Goal: Information Seeking & Learning: Learn about a topic

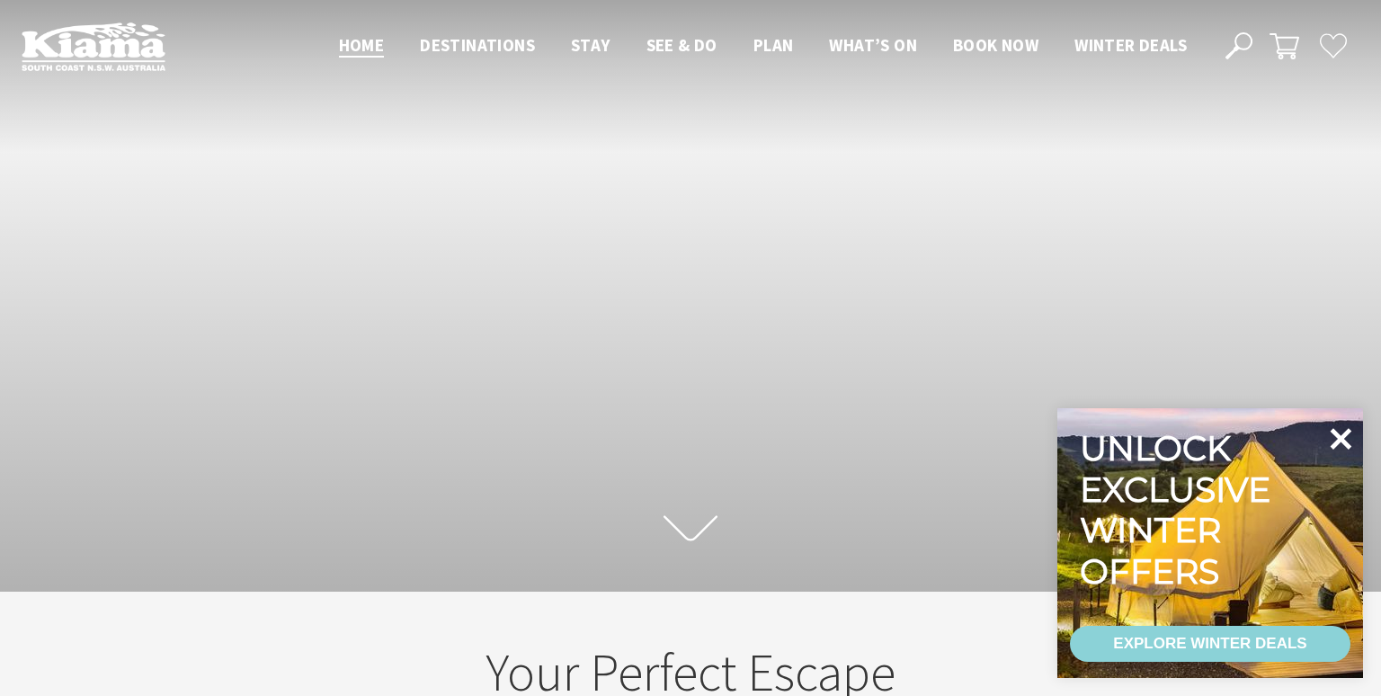
click at [1348, 442] on icon at bounding box center [1340, 438] width 43 height 43
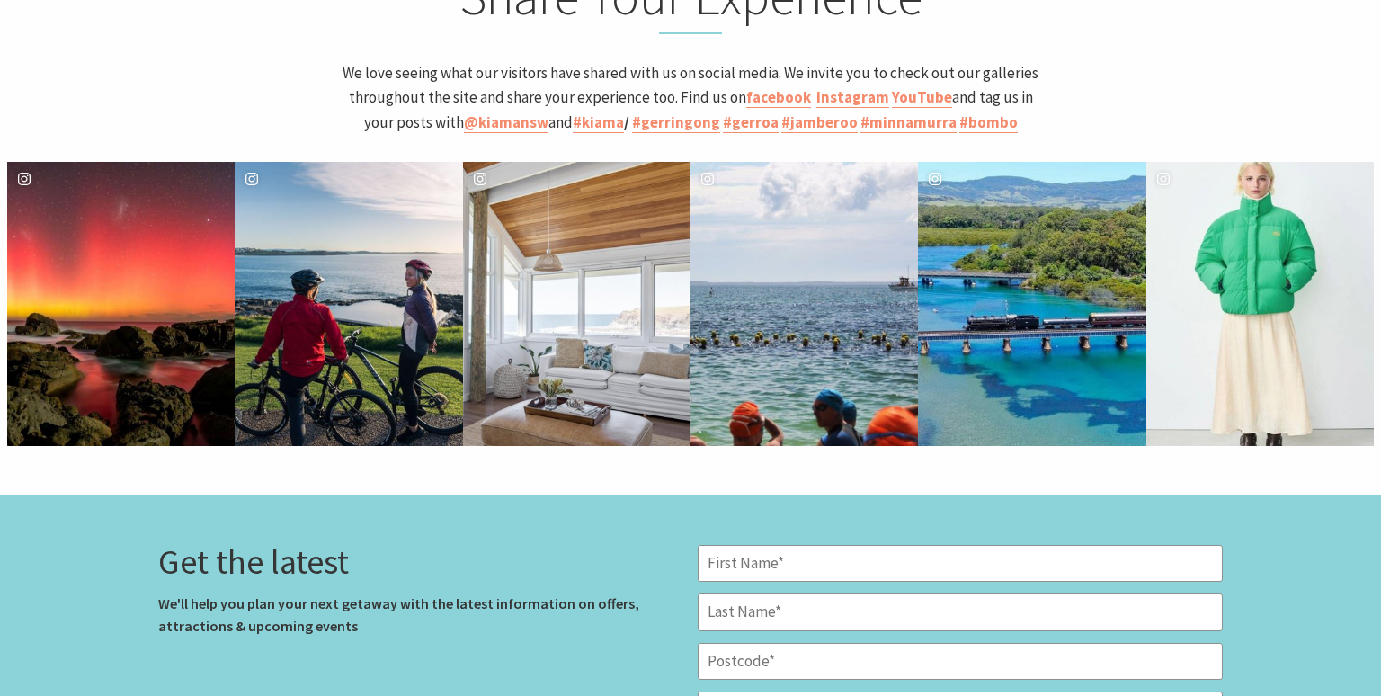
scroll to position [4937, 0]
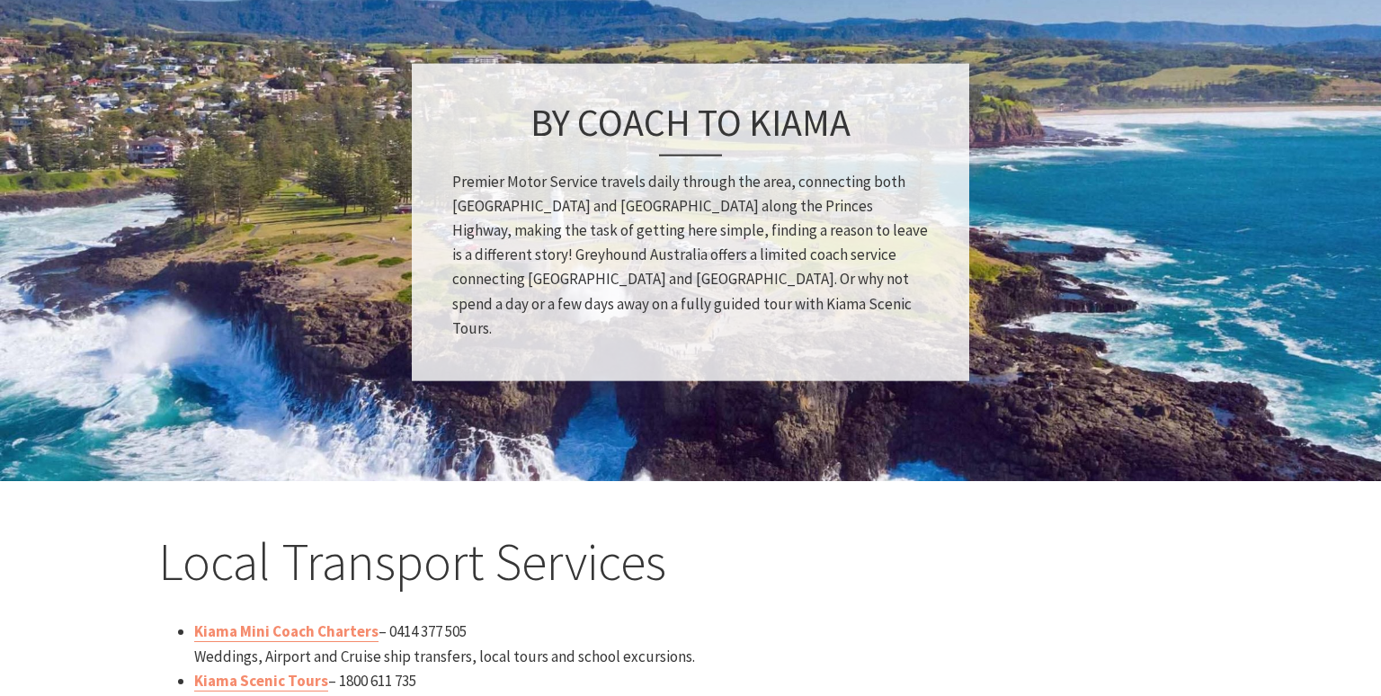
scroll to position [1993, 0]
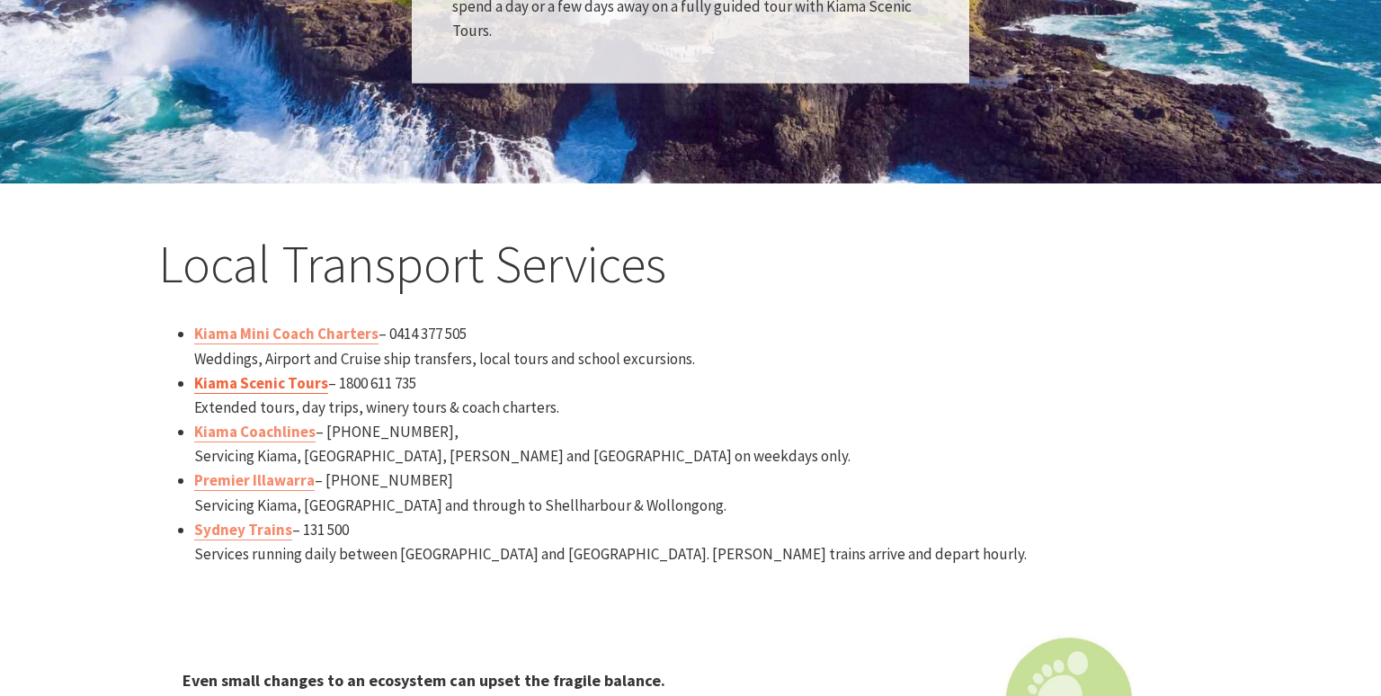
click at [273, 379] on link "Kiama Scenic Tours" at bounding box center [261, 383] width 134 height 21
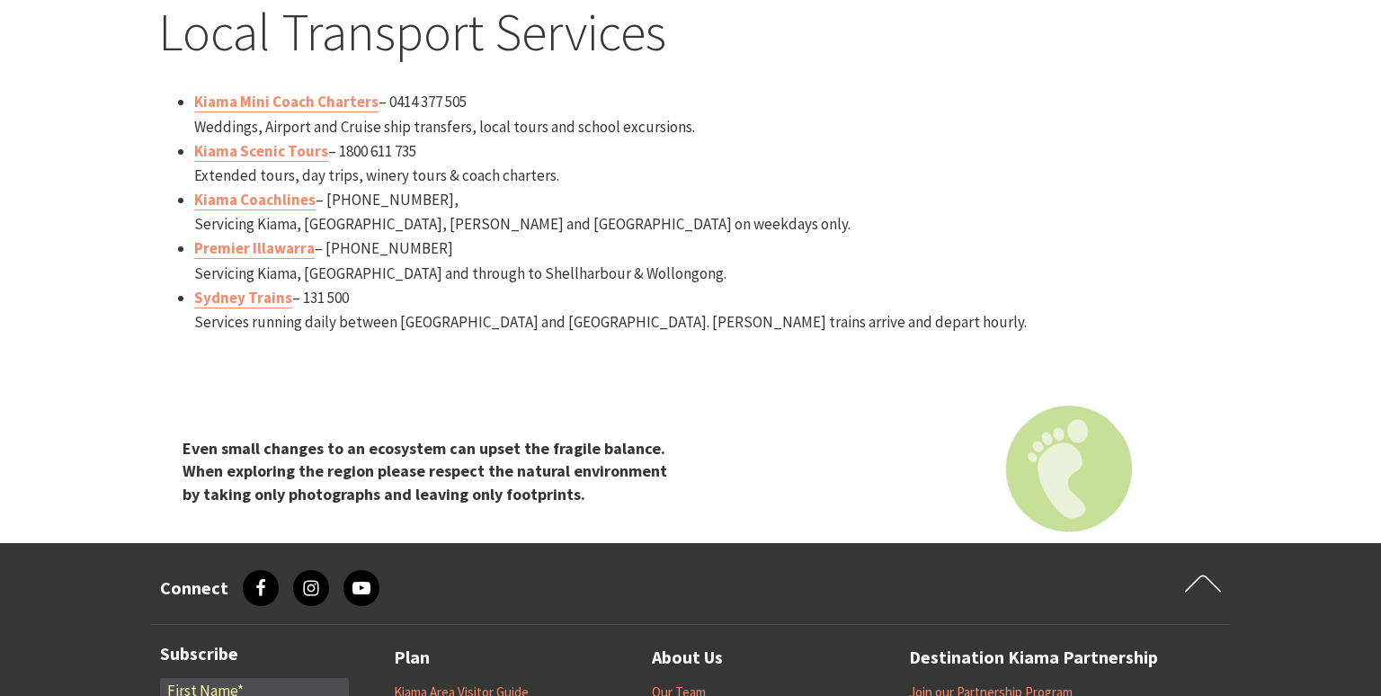
scroll to position [2374, 0]
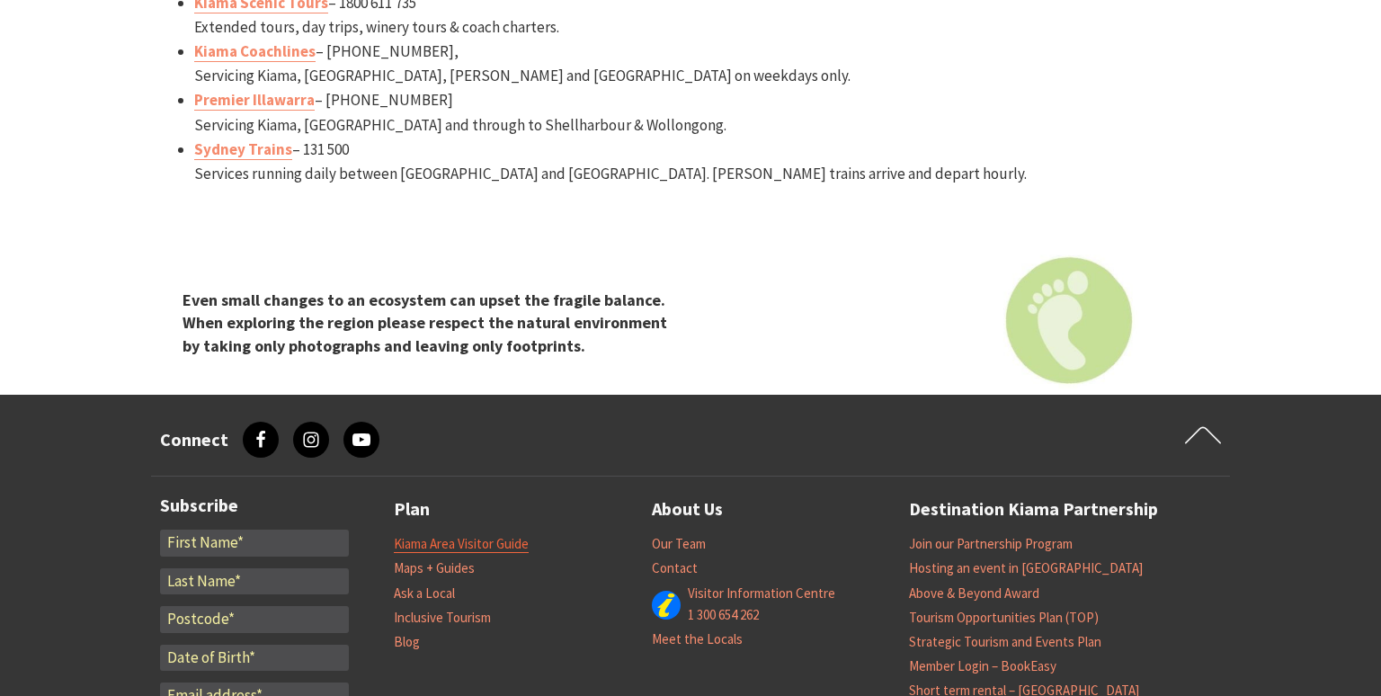
click at [498, 538] on link "Kiama Area Visitor Guide" at bounding box center [461, 544] width 135 height 18
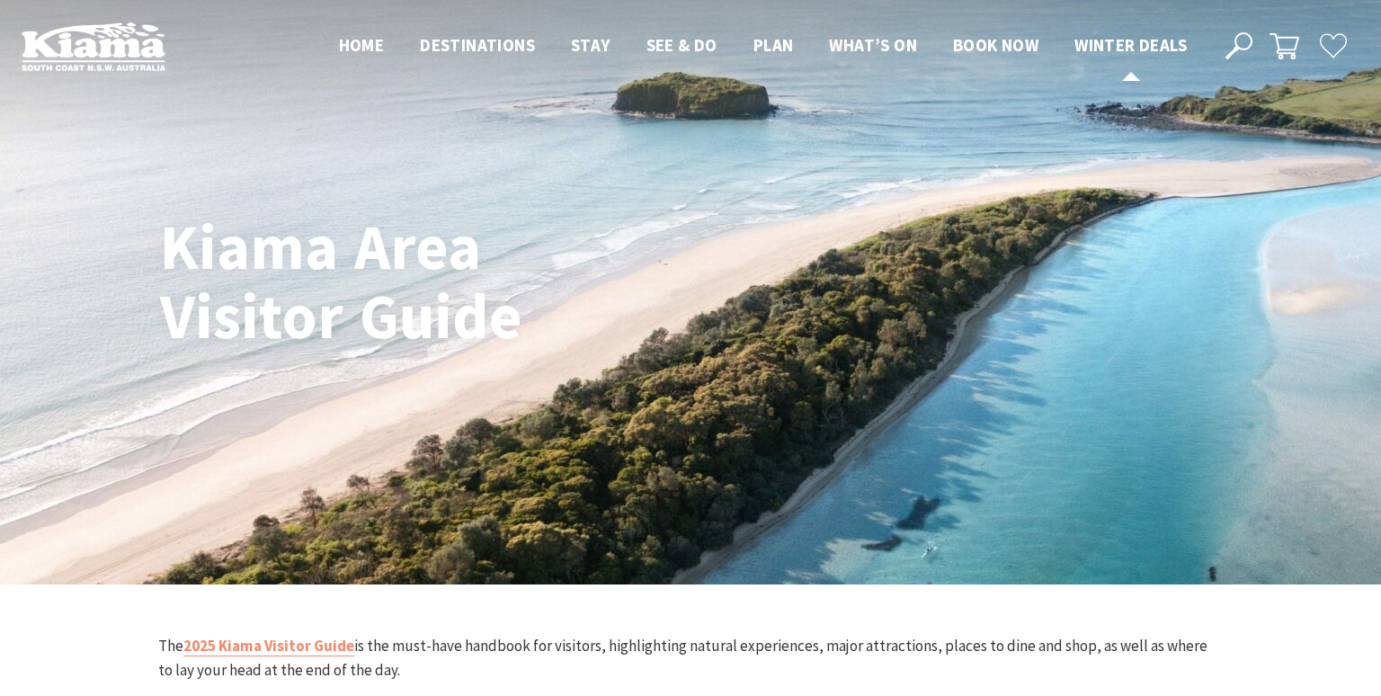
click at [1137, 50] on span "Winter Deals" at bounding box center [1130, 45] width 112 height 22
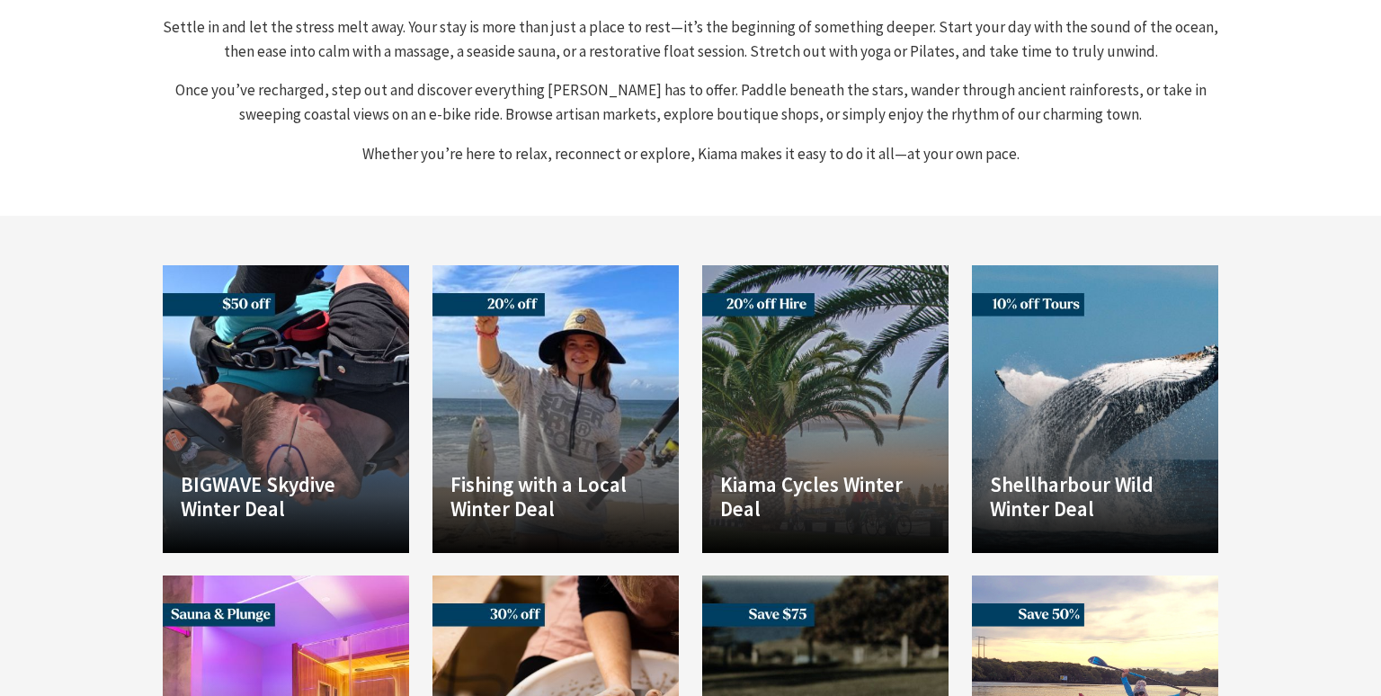
scroll to position [1044, 0]
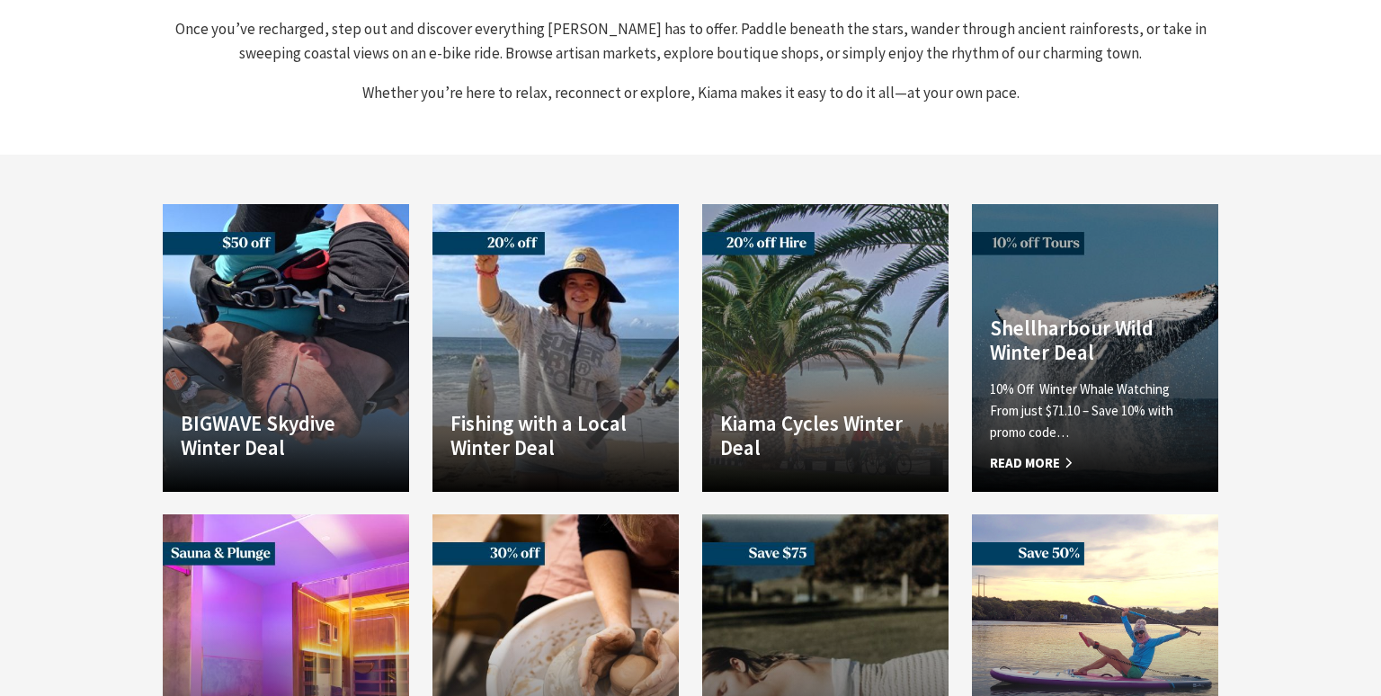
click at [1048, 316] on h4 "Shellharbour Wild Winter Deal" at bounding box center [1095, 340] width 210 height 49
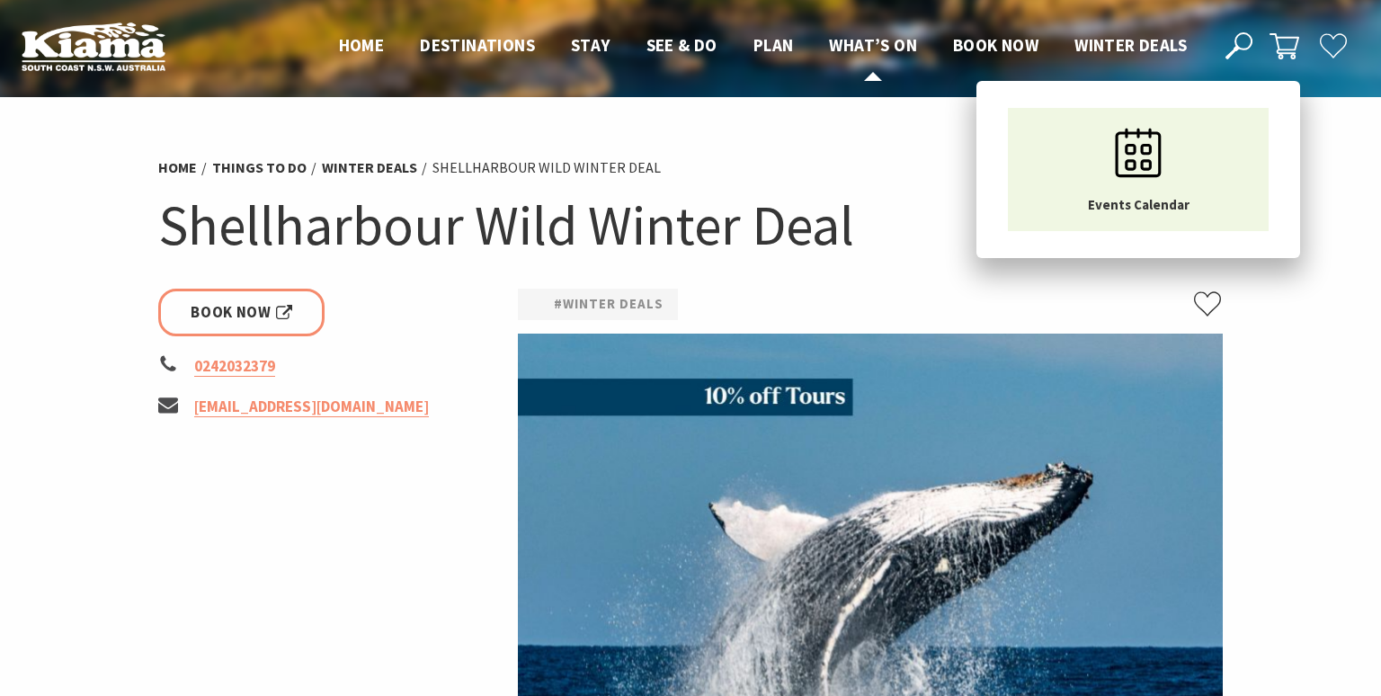
click at [855, 44] on span "What’s On" at bounding box center [873, 45] width 88 height 22
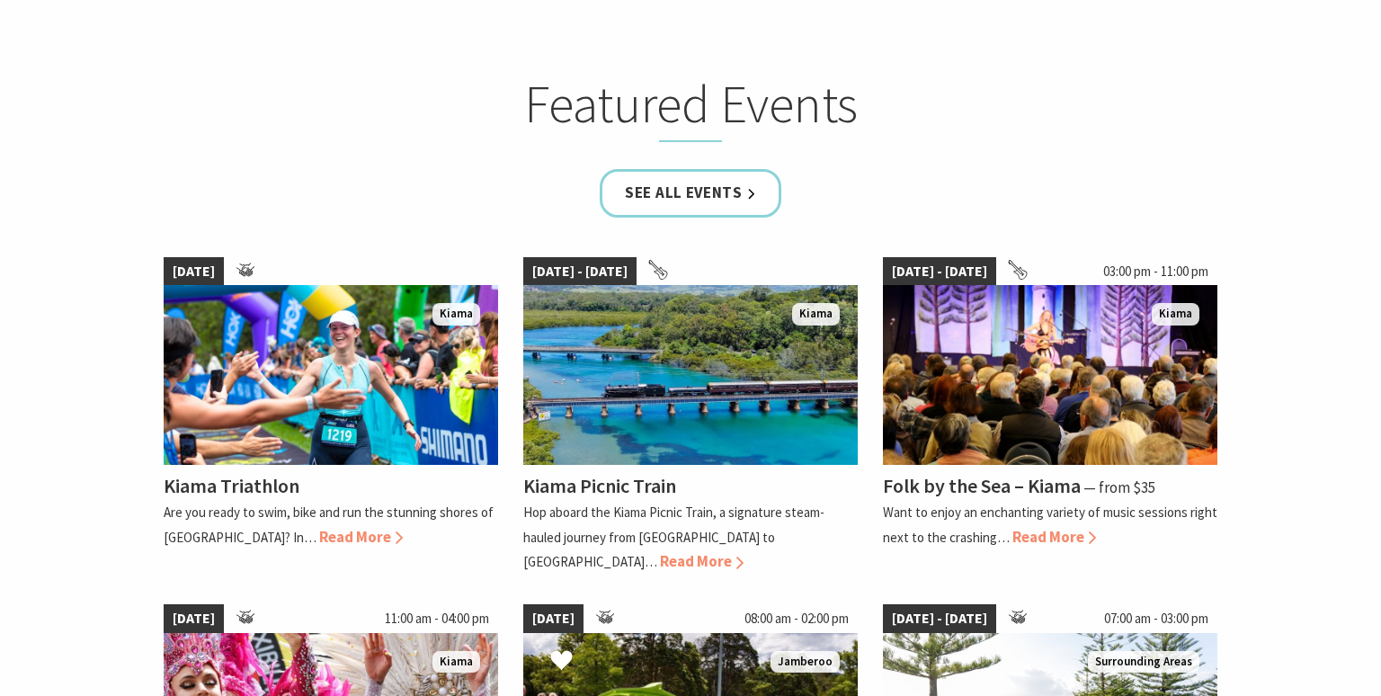
scroll to position [950, 0]
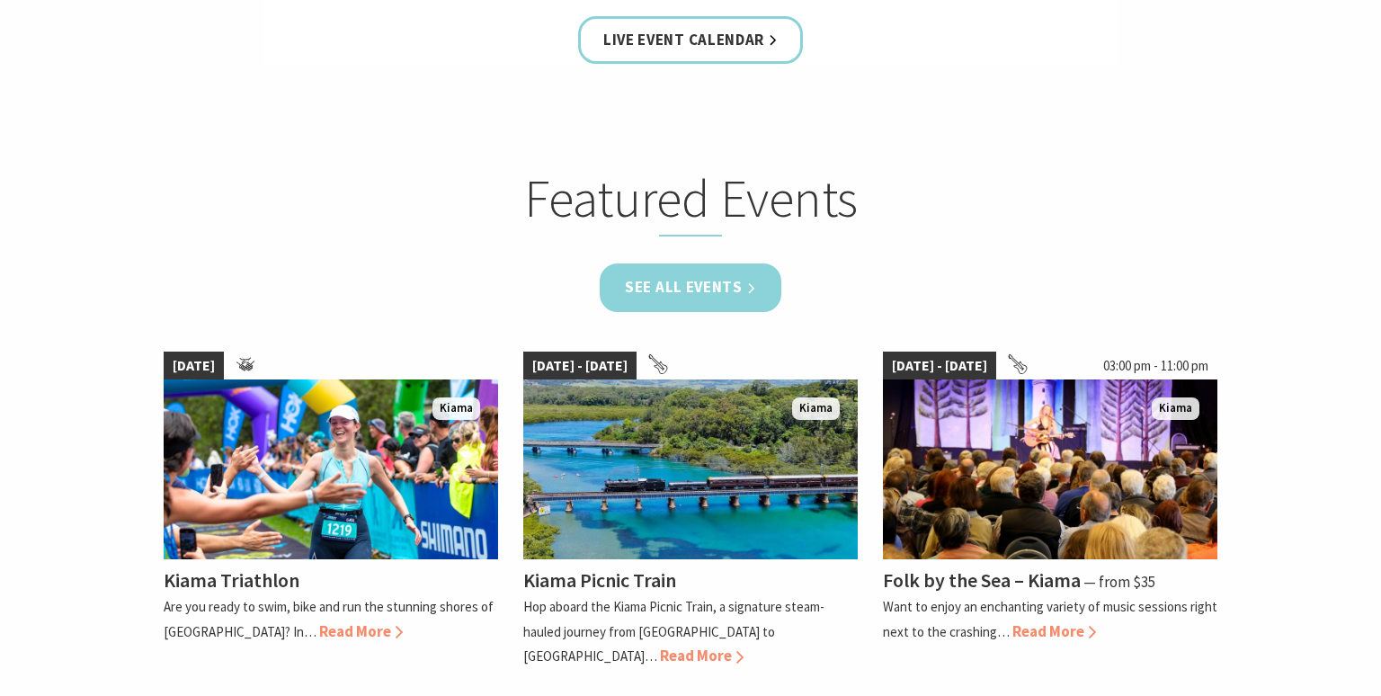
click at [680, 293] on link "See all Events" at bounding box center [691, 287] width 182 height 48
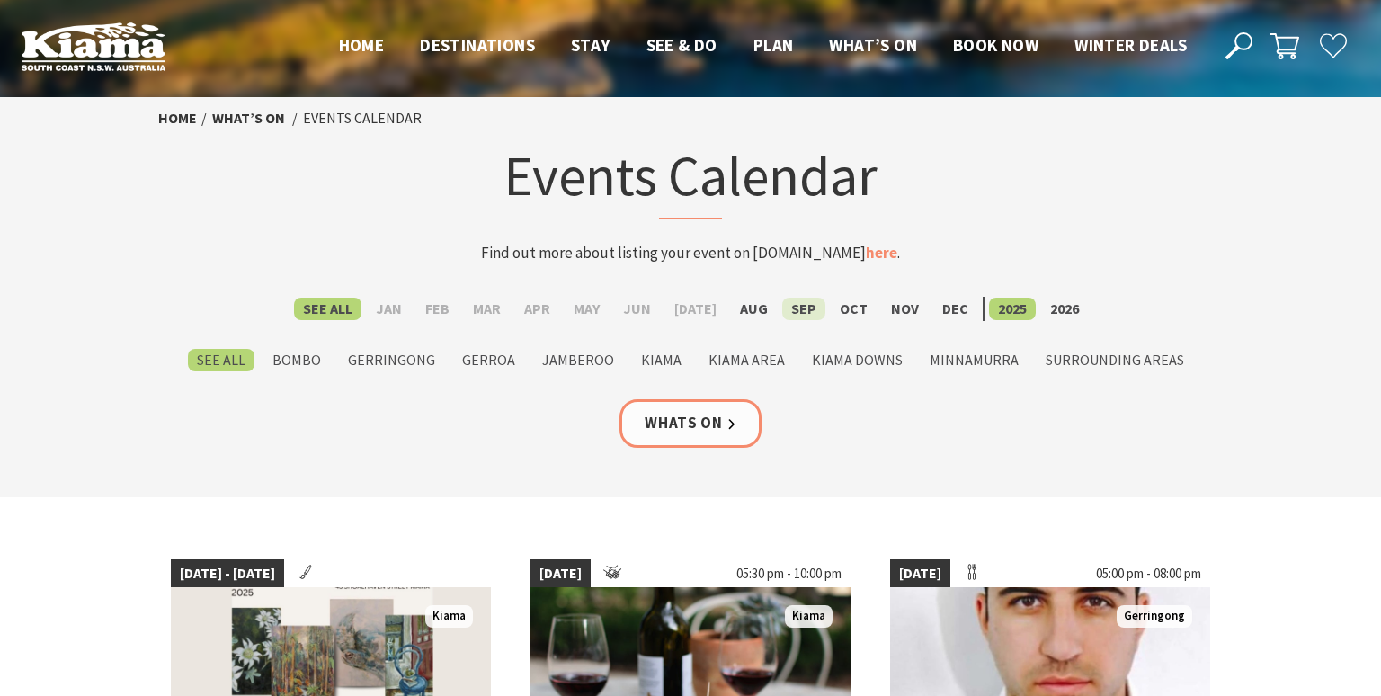
click at [789, 307] on label "Sep" at bounding box center [803, 309] width 43 height 22
click at [0, 0] on input "Sep" at bounding box center [0, 0] width 0 height 0
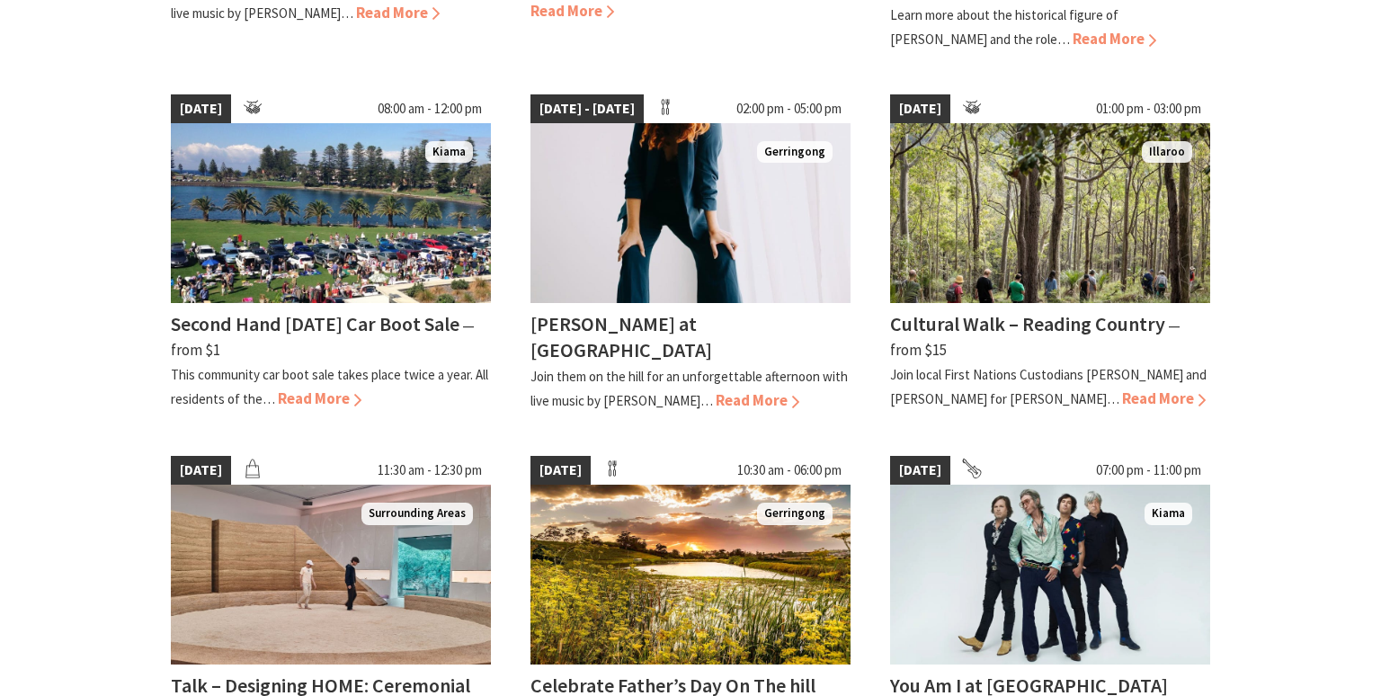
scroll to position [950, 0]
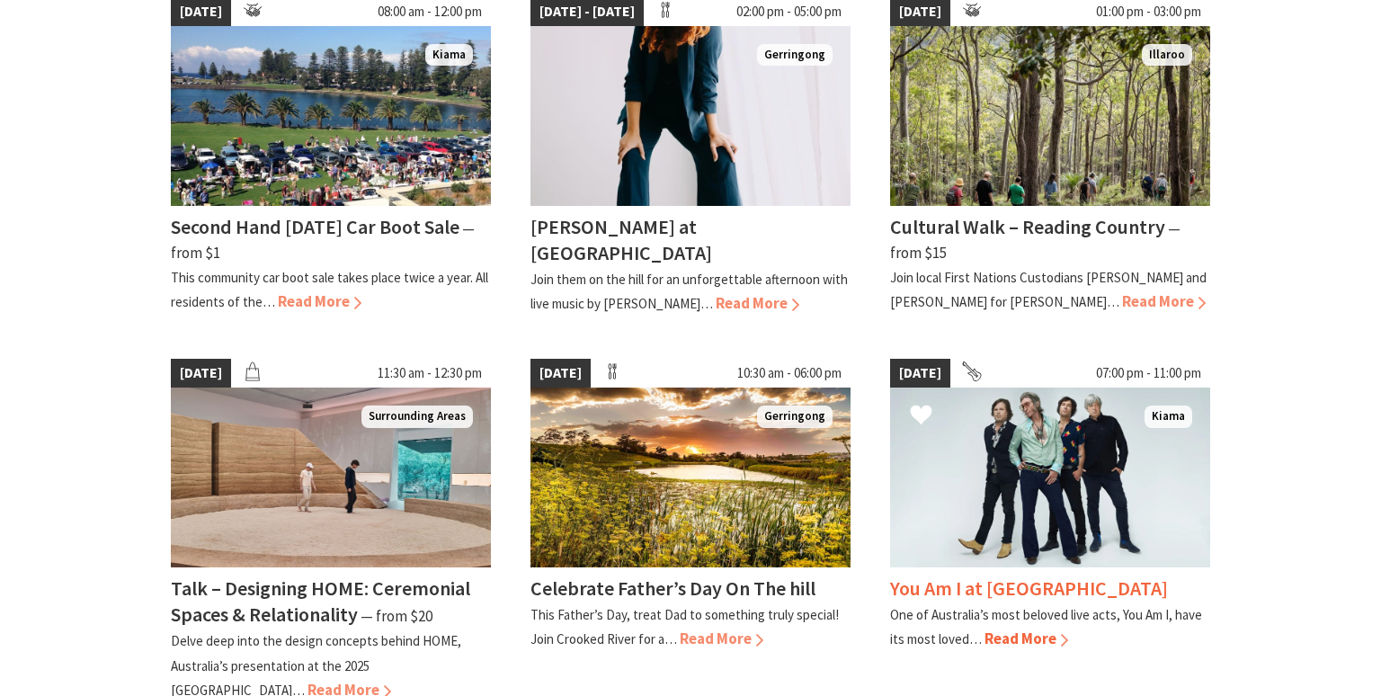
click at [1053, 482] on img at bounding box center [1050, 478] width 320 height 180
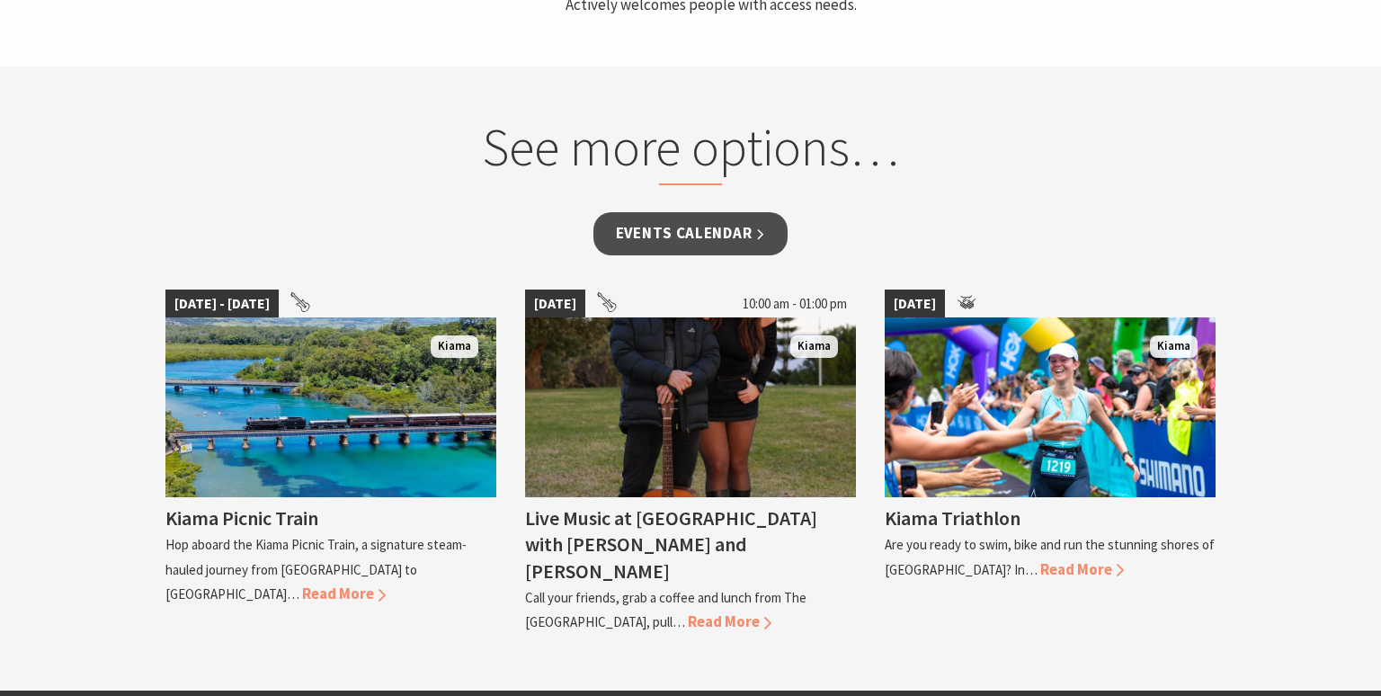
scroll to position [1234, 0]
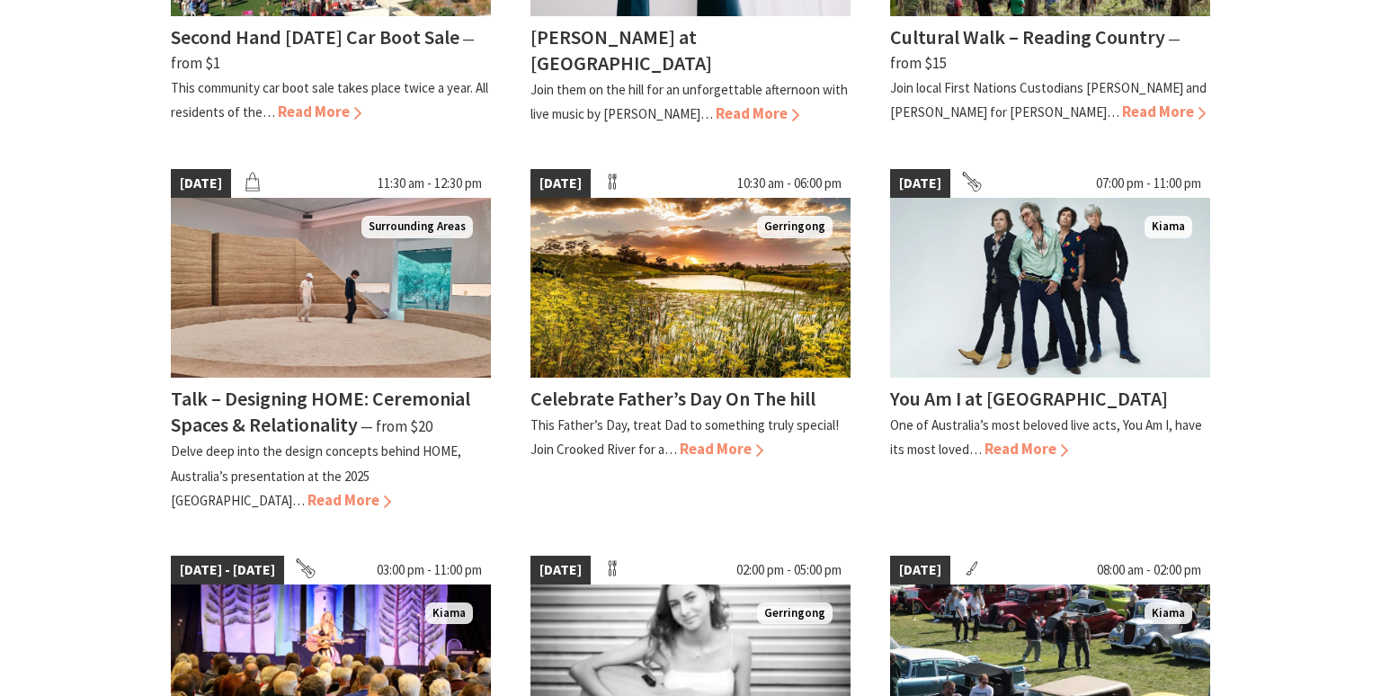
scroll to position [1614, 0]
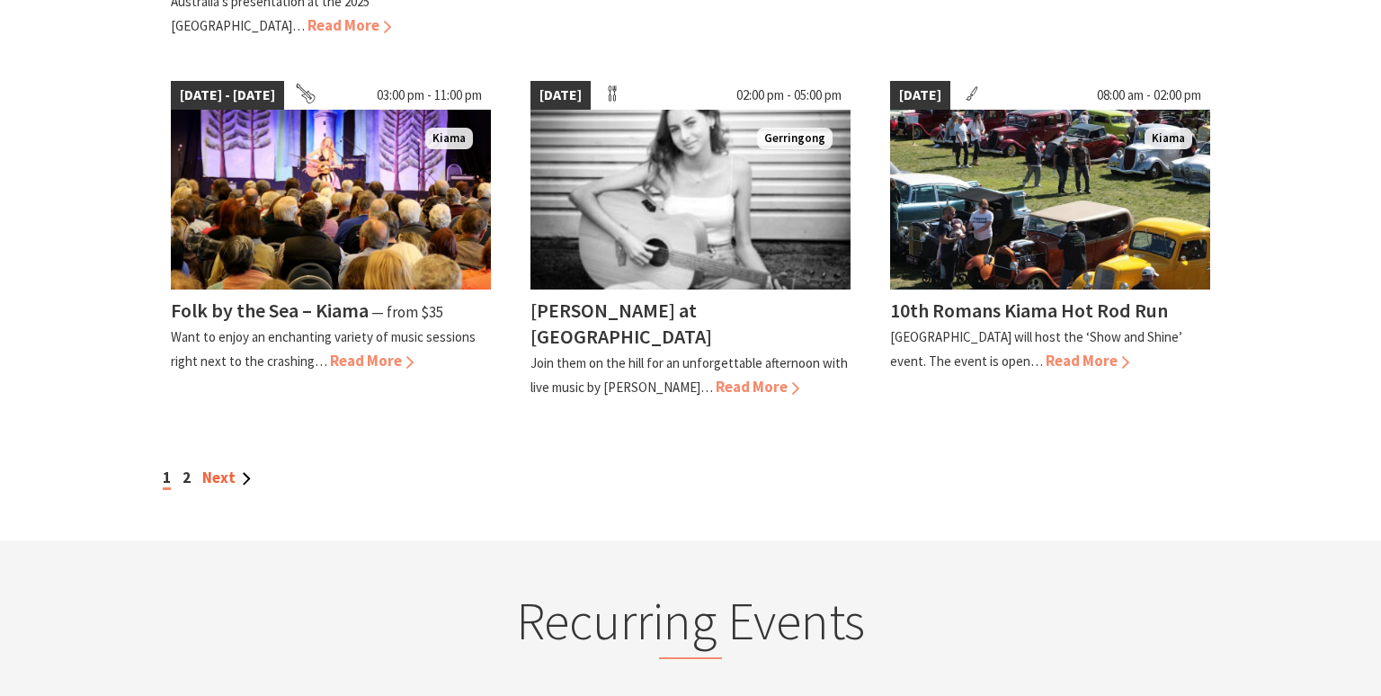
click at [205, 468] on link "Next" at bounding box center [226, 478] width 49 height 20
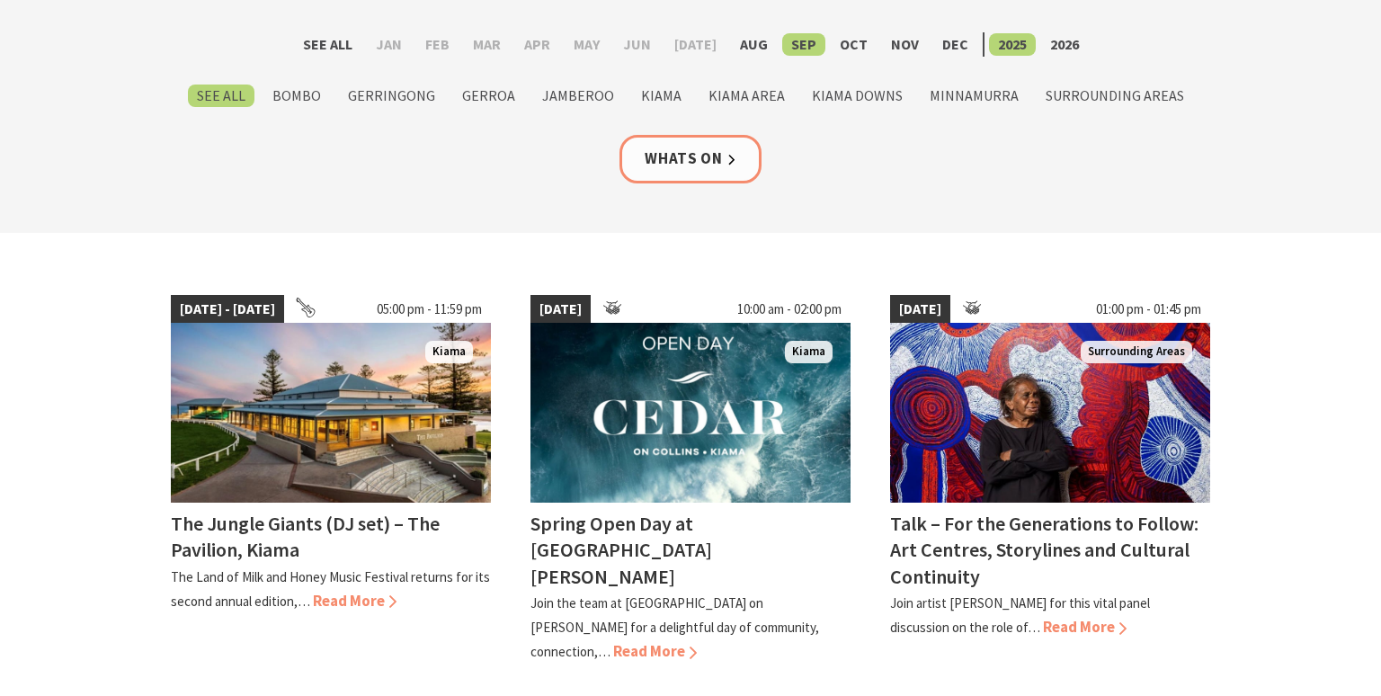
scroll to position [284, 0]
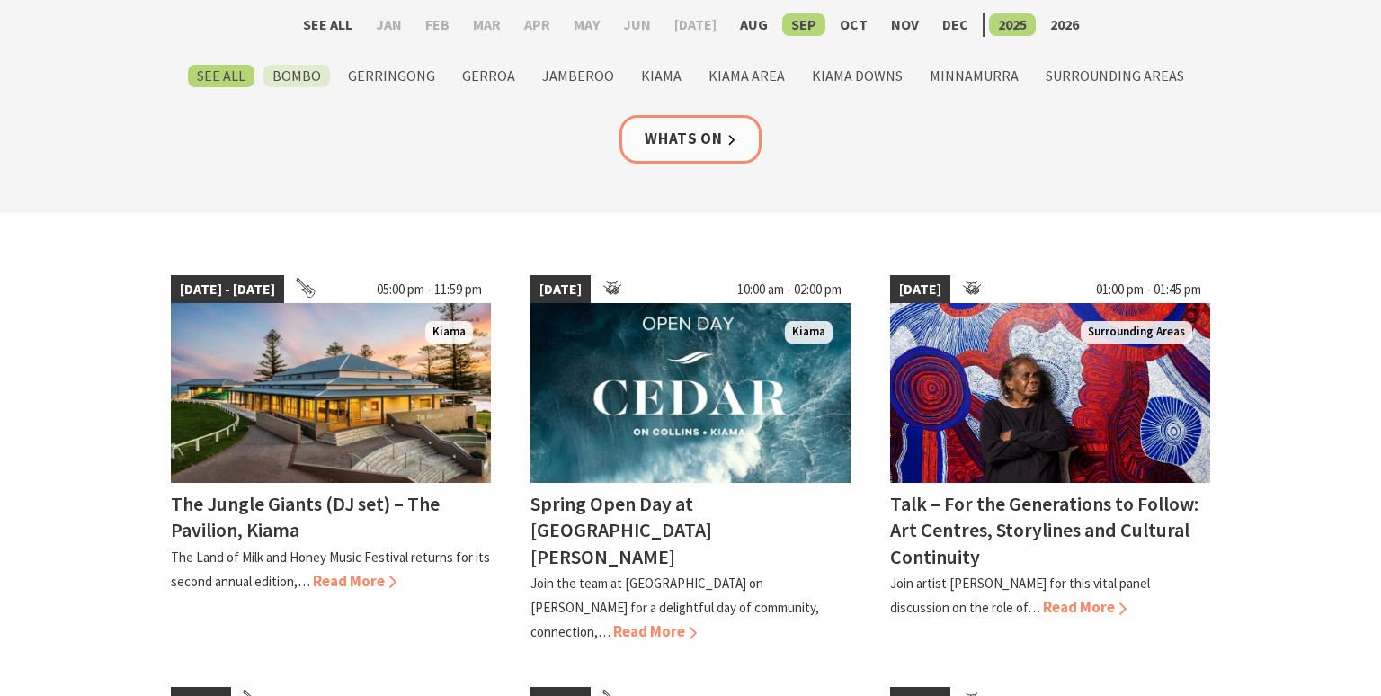
click at [300, 84] on label "Bombo" at bounding box center [296, 76] width 67 height 22
click at [0, 0] on input "Bombo" at bounding box center [0, 0] width 0 height 0
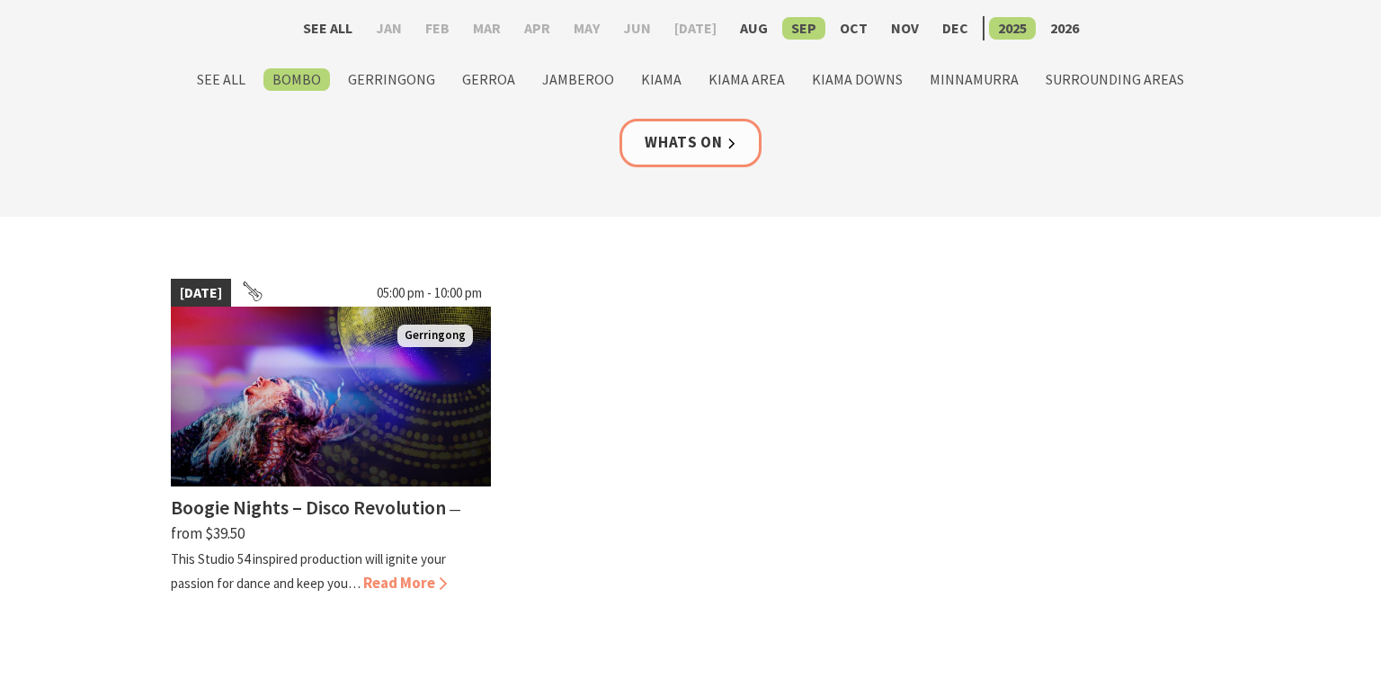
scroll to position [284, 0]
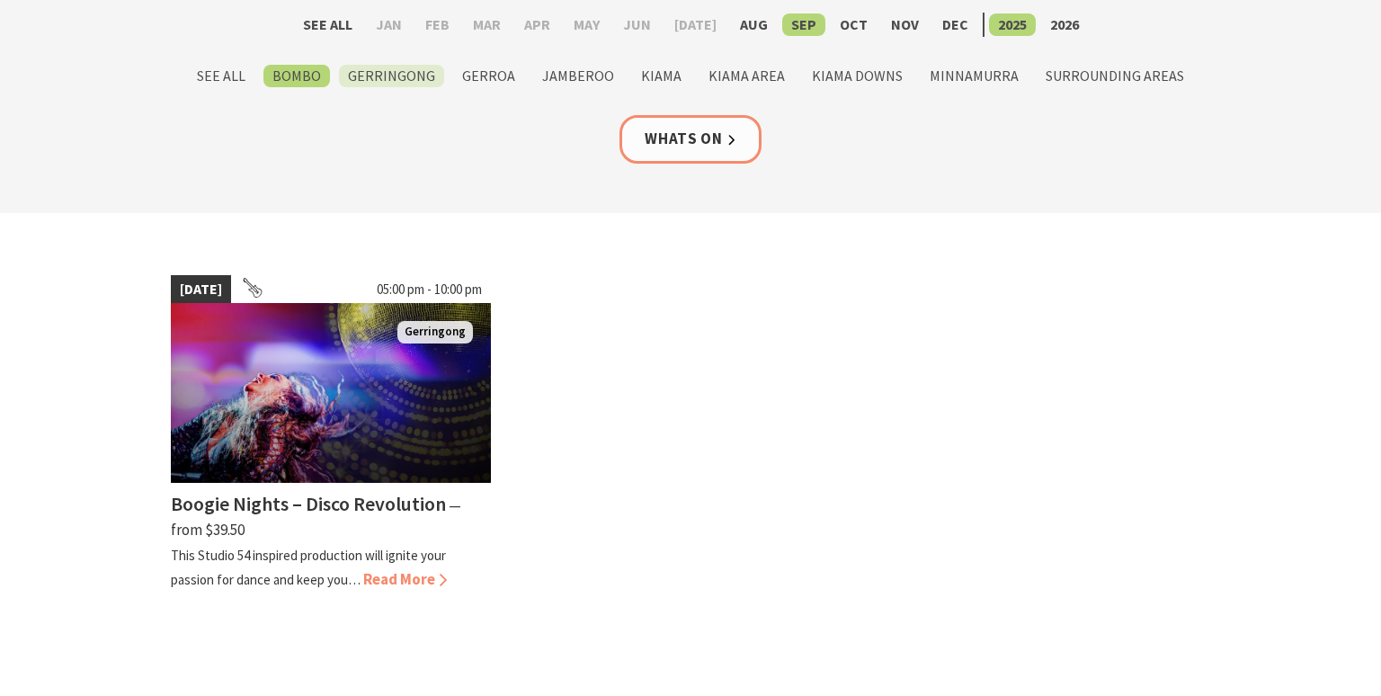
click at [410, 76] on label "Gerringong" at bounding box center [391, 76] width 105 height 22
click at [0, 0] on input "Gerringong" at bounding box center [0, 0] width 0 height 0
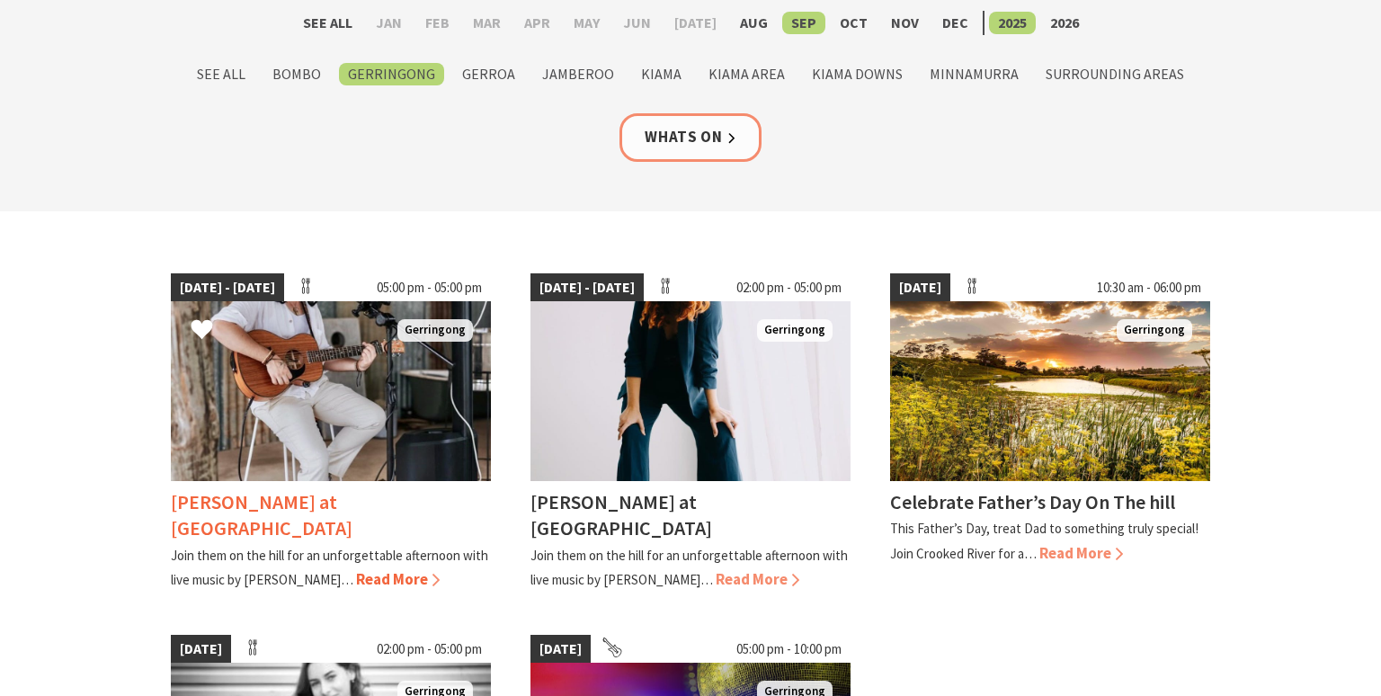
scroll to position [190, 0]
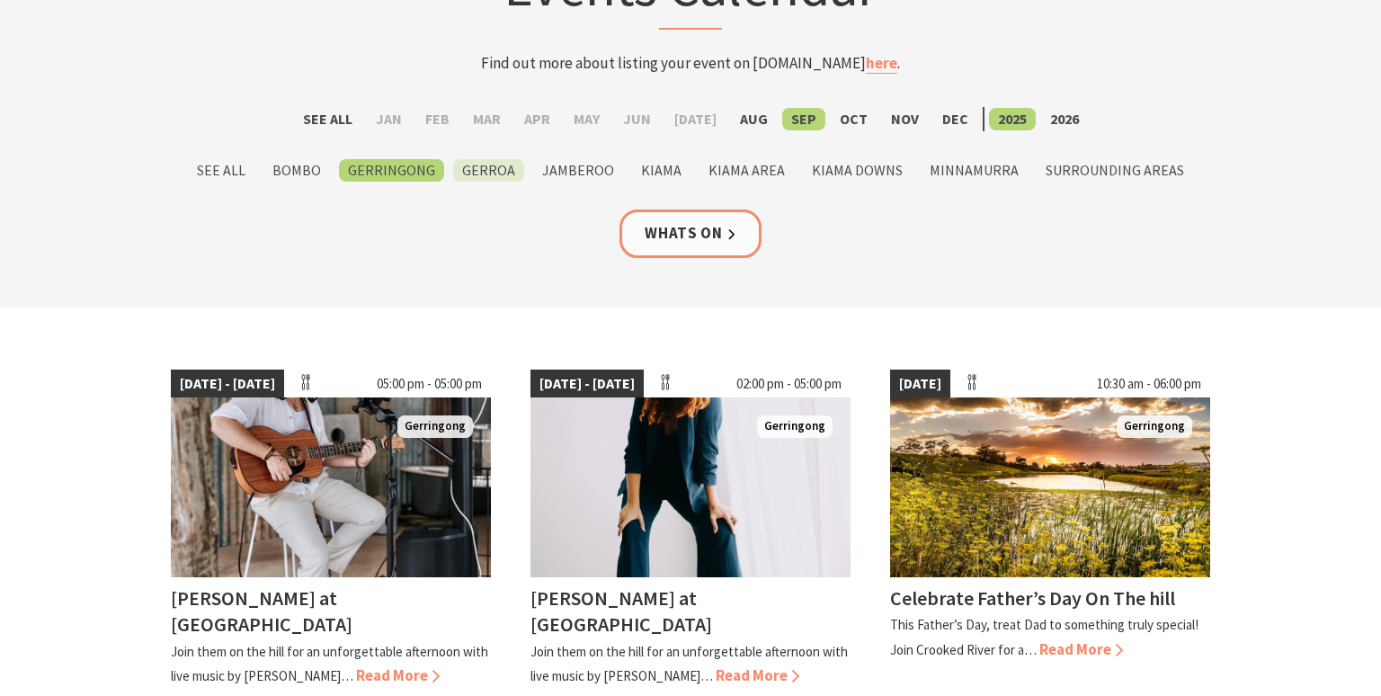
click at [496, 170] on label "Gerroa" at bounding box center [488, 170] width 71 height 22
click at [0, 0] on input "Gerroa" at bounding box center [0, 0] width 0 height 0
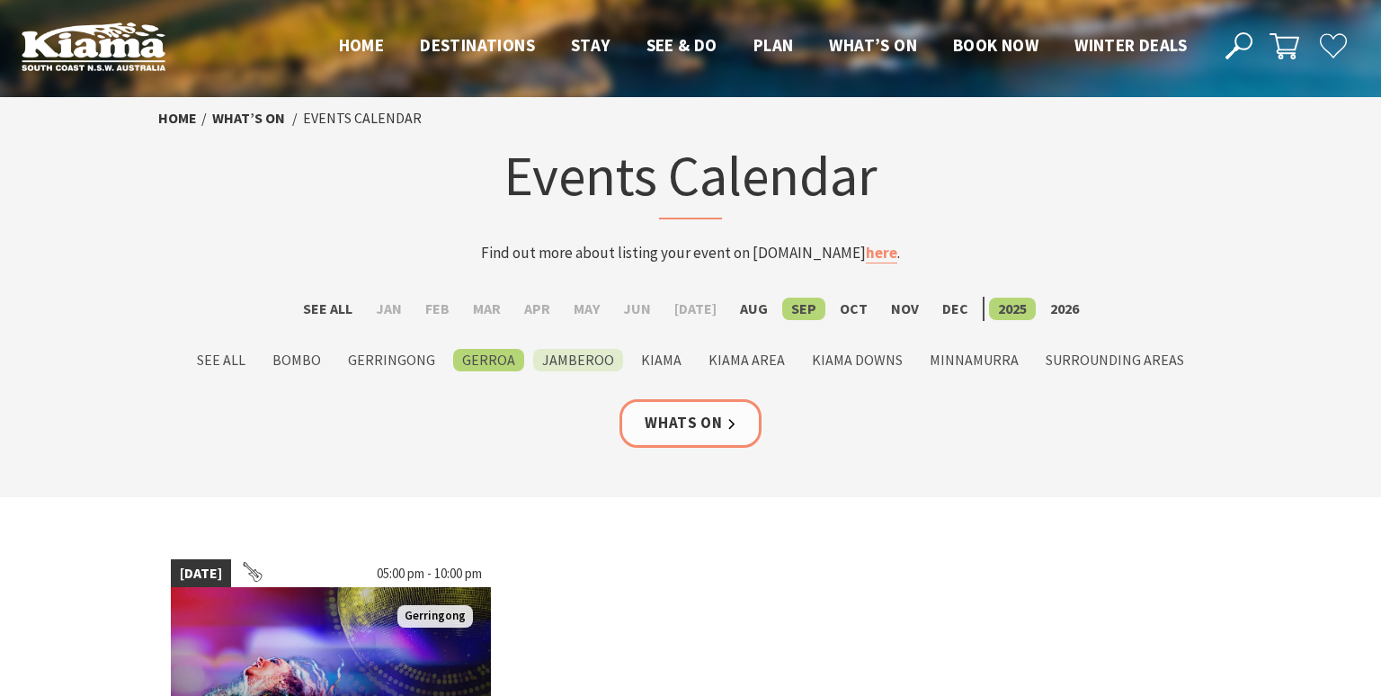
click at [585, 355] on label "Jamberoo" at bounding box center [578, 360] width 90 height 22
click at [0, 0] on input "Jamberoo" at bounding box center [0, 0] width 0 height 0
click at [752, 365] on label "Kiama Area" at bounding box center [747, 360] width 94 height 22
click at [0, 0] on input "Kiama Area" at bounding box center [0, 0] width 0 height 0
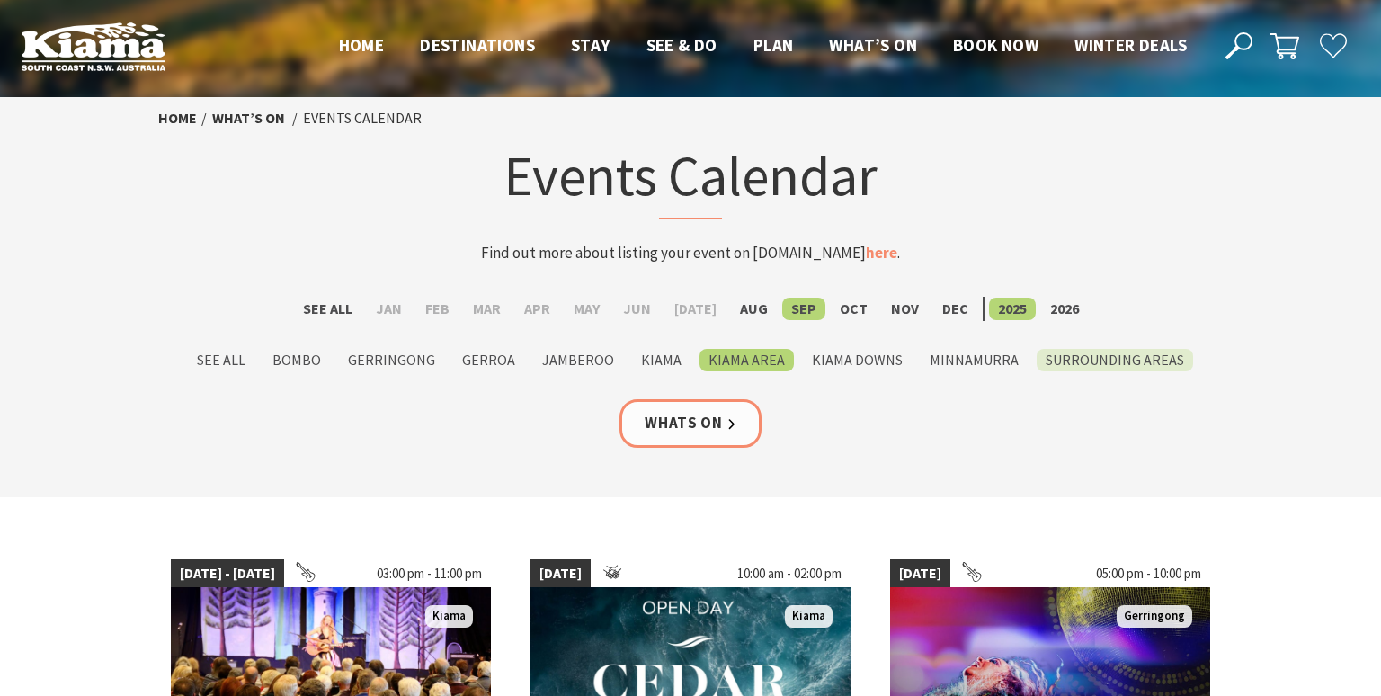
click at [1083, 369] on label "Surrounding Areas" at bounding box center [1115, 360] width 156 height 22
click at [0, 0] on input "Surrounding Areas" at bounding box center [0, 0] width 0 height 0
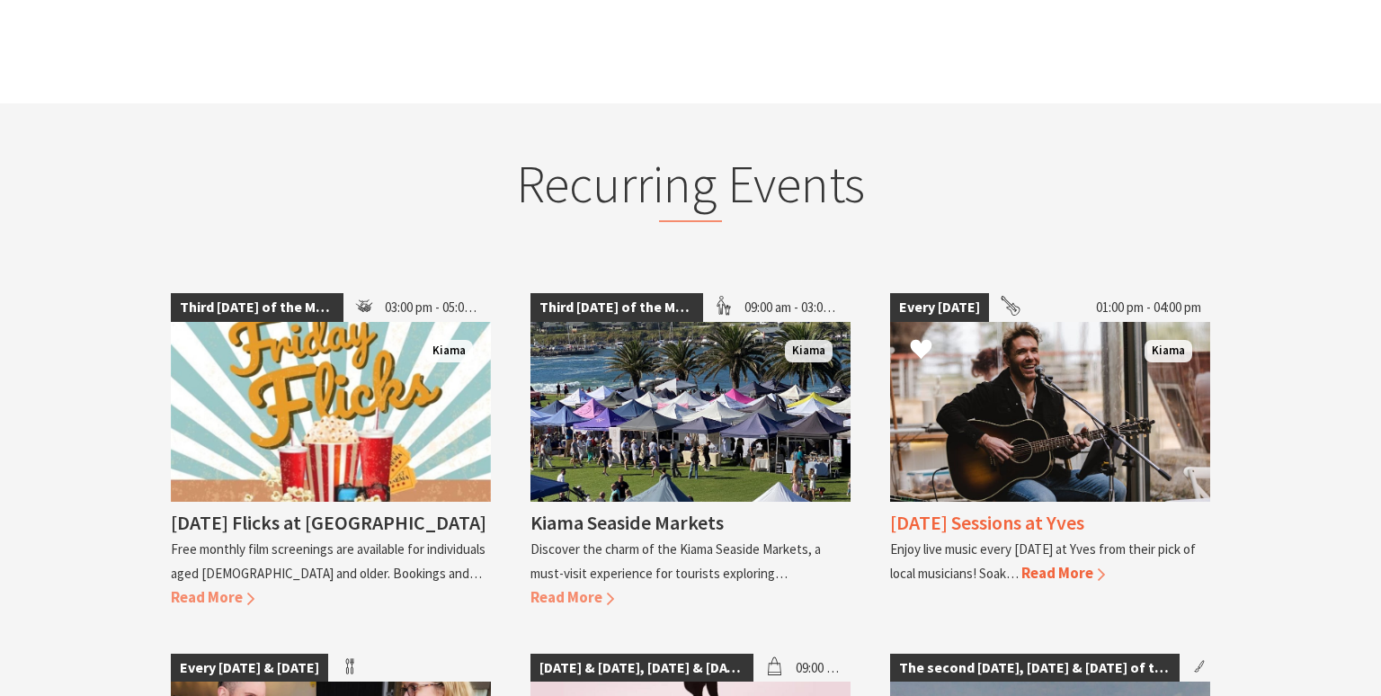
scroll to position [1234, 0]
